Goal: Check status: Check status

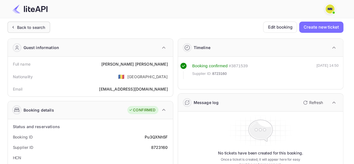
click at [27, 26] on div "Back to search" at bounding box center [31, 27] width 28 height 6
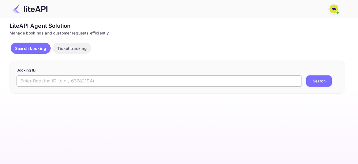
click at [43, 82] on input "text" at bounding box center [159, 80] width 285 height 11
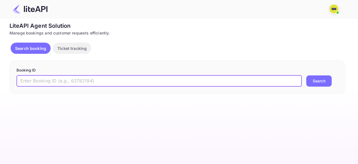
paste input "BOLENH"
click at [306, 75] on button "Search" at bounding box center [318, 80] width 25 height 11
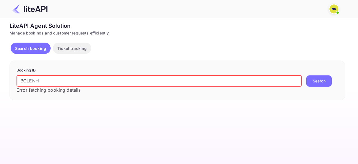
drag, startPoint x: 57, startPoint y: 78, endPoint x: 0, endPoint y: 78, distance: 57.1
click at [0, 77] on div "Unsaved Changes Ticket Affiliate URL [URL][DOMAIN_NAME] Business partner name N…" at bounding box center [175, 59] width 351 height 82
paste input "8445122"
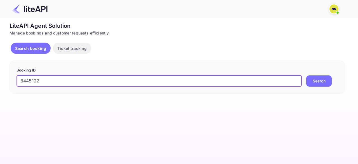
type input "8445122"
click at [306, 75] on button "Search" at bounding box center [318, 80] width 25 height 11
